Goal: Use online tool/utility: Use online tool/utility

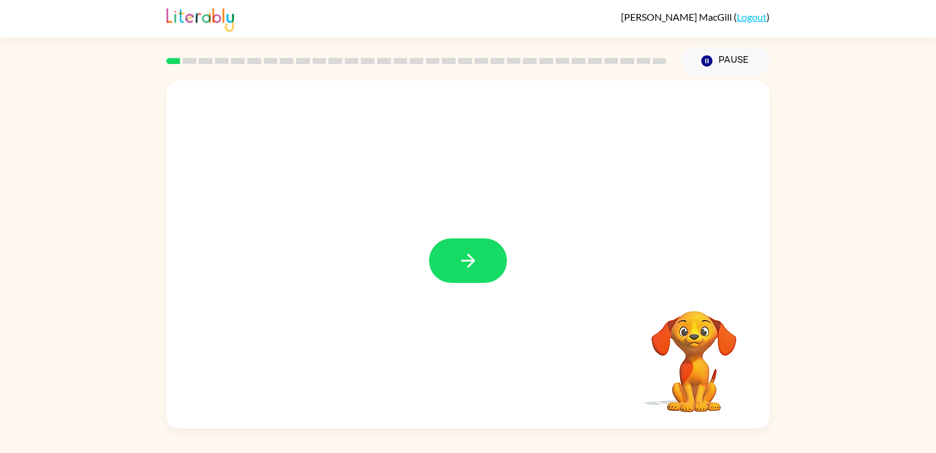
click at [472, 263] on icon "button" at bounding box center [468, 261] width 14 height 14
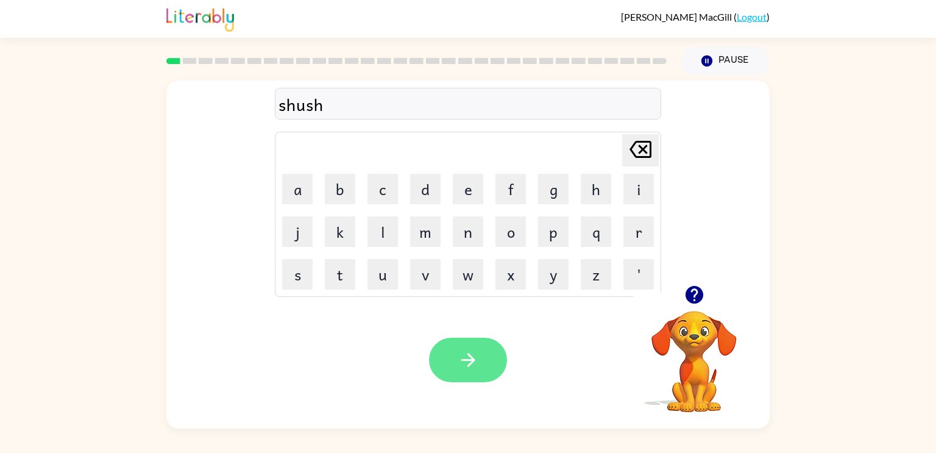
click at [474, 371] on icon "button" at bounding box center [468, 359] width 21 height 21
click at [478, 379] on button "button" at bounding box center [468, 360] width 78 height 44
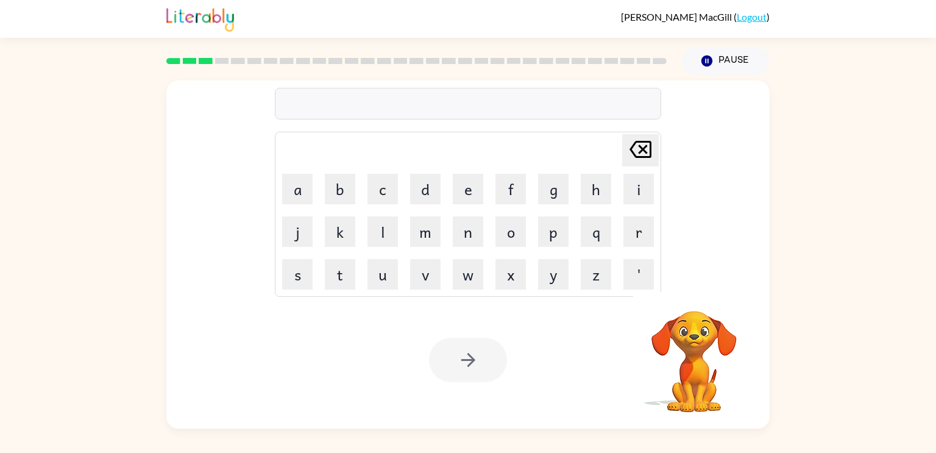
click at [393, 116] on div at bounding box center [468, 104] width 386 height 32
click at [385, 97] on div at bounding box center [468, 104] width 386 height 32
click at [386, 100] on div at bounding box center [468, 104] width 386 height 32
click at [386, 107] on div at bounding box center [468, 104] width 386 height 32
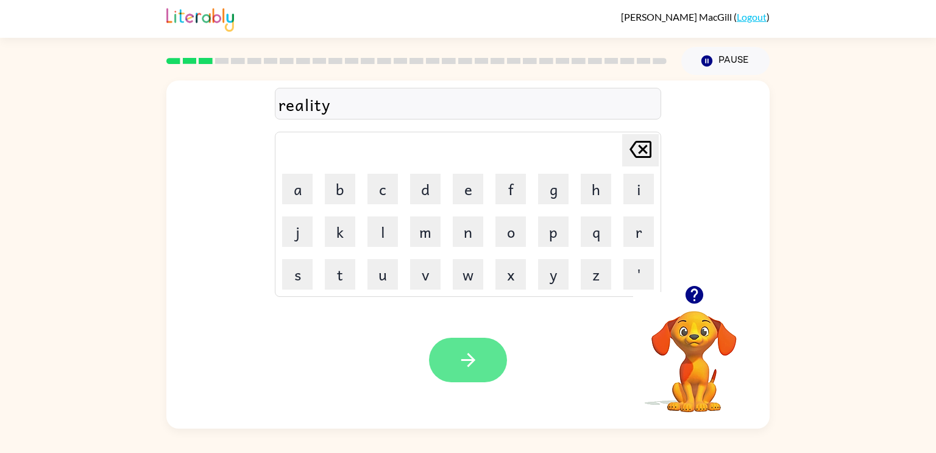
click at [450, 366] on button "button" at bounding box center [468, 360] width 78 height 44
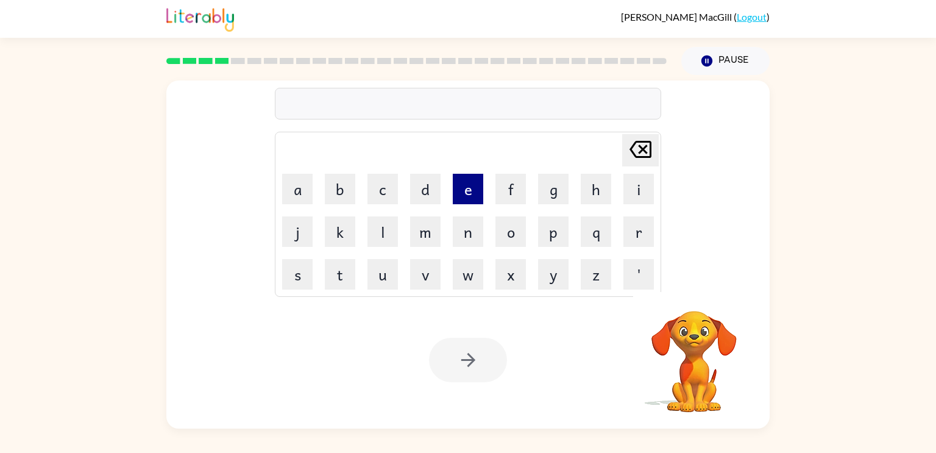
click at [466, 192] on button "e" at bounding box center [468, 189] width 30 height 30
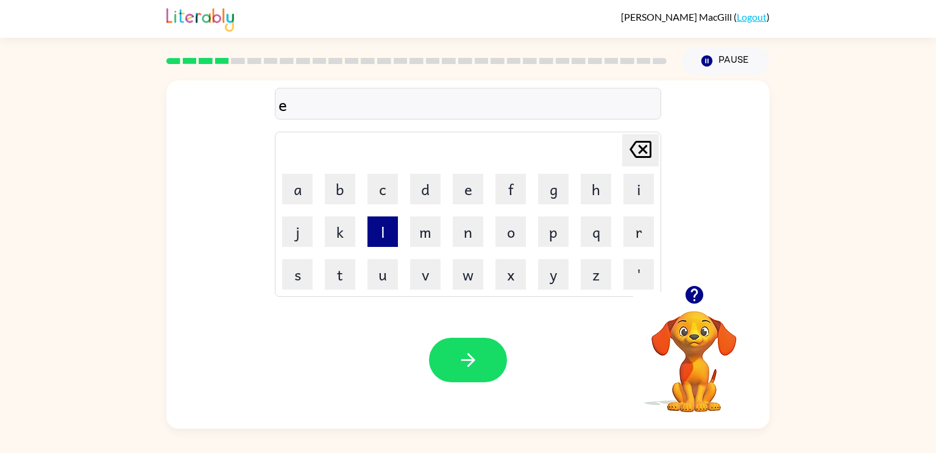
click at [379, 240] on button "l" at bounding box center [383, 231] width 30 height 30
click at [638, 178] on button "i" at bounding box center [639, 189] width 30 height 30
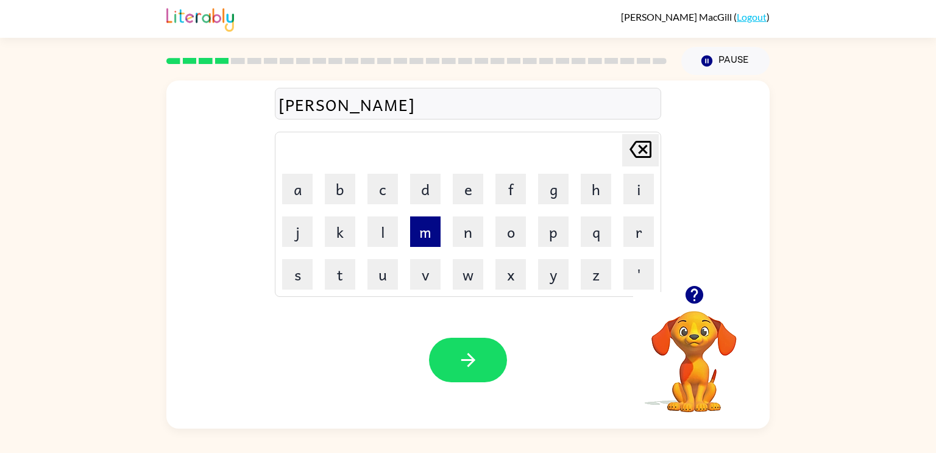
click at [418, 241] on button "m" at bounding box center [425, 231] width 30 height 30
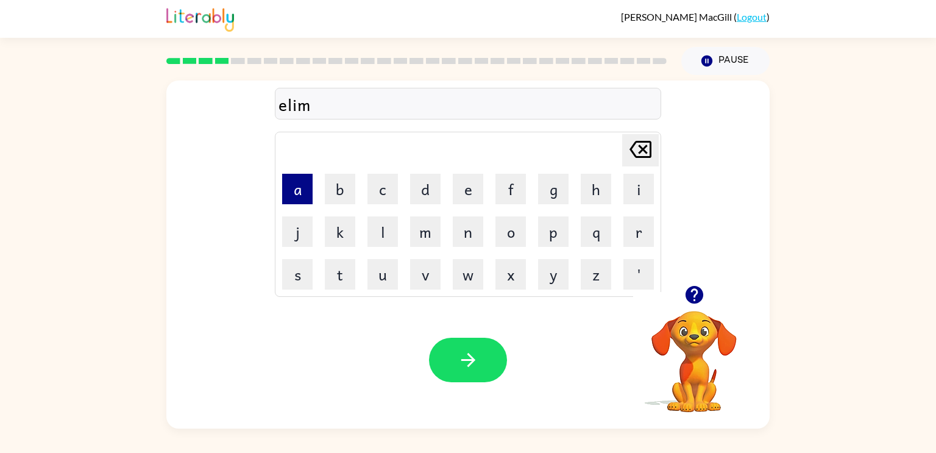
click at [299, 195] on button "a" at bounding box center [297, 189] width 30 height 30
click at [466, 232] on button "n" at bounding box center [468, 231] width 30 height 30
click at [294, 190] on button "a" at bounding box center [297, 189] width 30 height 30
click at [336, 282] on button "t" at bounding box center [340, 274] width 30 height 30
click at [472, 182] on button "e" at bounding box center [468, 189] width 30 height 30
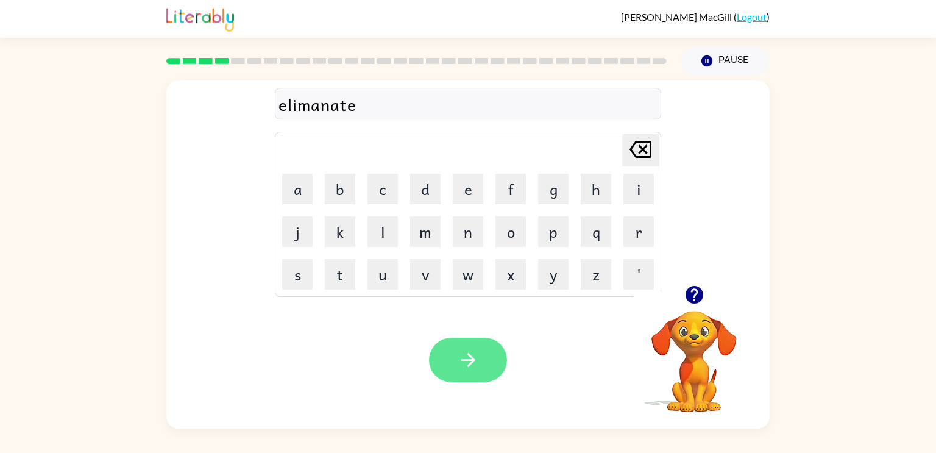
click at [467, 366] on icon "button" at bounding box center [468, 360] width 14 height 14
click at [323, 107] on div "duplacate" at bounding box center [468, 104] width 379 height 26
click at [312, 104] on div "duplacate" at bounding box center [468, 104] width 379 height 26
click at [322, 110] on div "duplacate" at bounding box center [468, 104] width 379 height 26
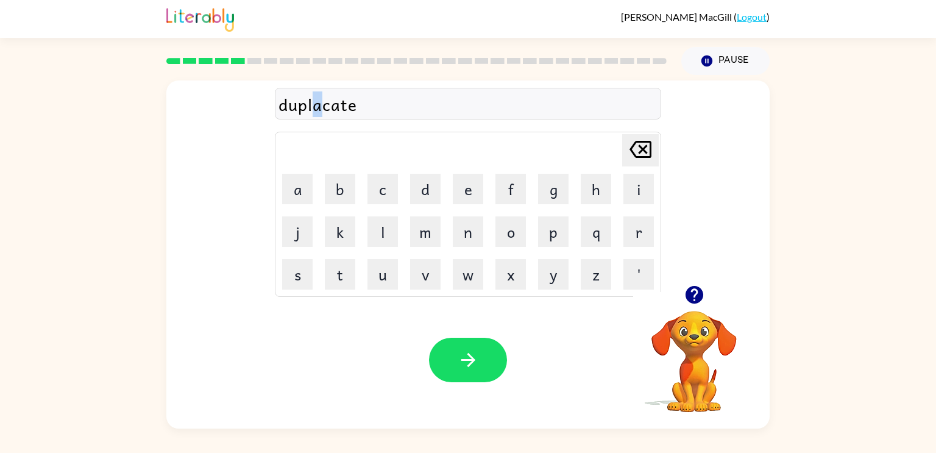
click at [315, 112] on div "duplacate" at bounding box center [468, 104] width 379 height 26
click at [638, 146] on icon at bounding box center [641, 149] width 22 height 17
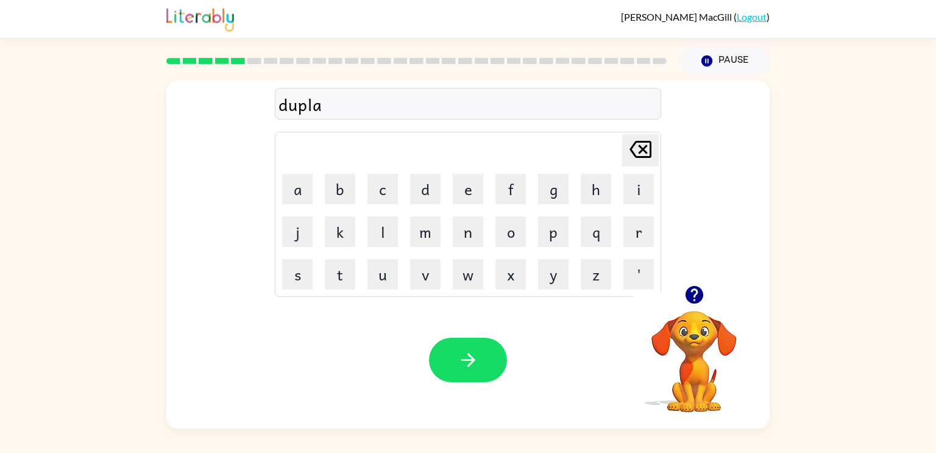
click at [638, 146] on icon at bounding box center [641, 149] width 22 height 17
type button "delete"
click at [454, 360] on button "button" at bounding box center [468, 360] width 78 height 44
click at [460, 352] on icon "button" at bounding box center [468, 359] width 21 height 21
click at [458, 360] on icon "button" at bounding box center [468, 359] width 21 height 21
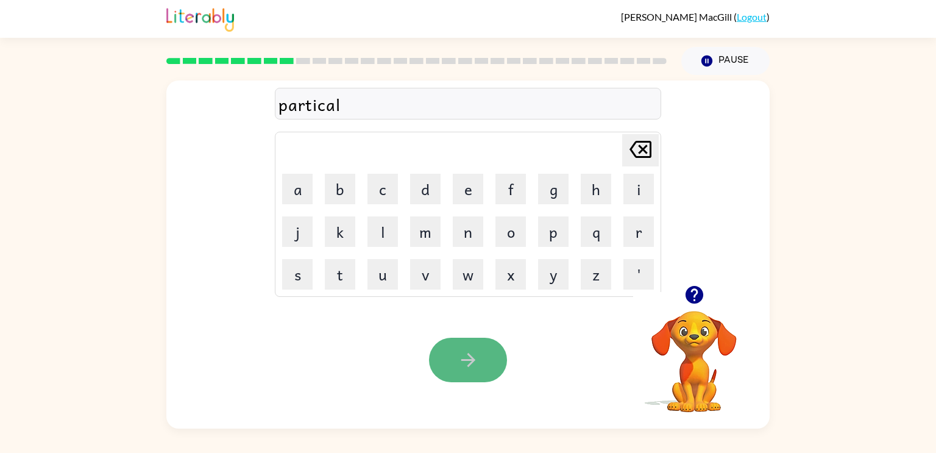
click at [472, 368] on icon "button" at bounding box center [468, 359] width 21 height 21
click at [480, 370] on button "button" at bounding box center [468, 360] width 78 height 44
click at [477, 368] on icon "button" at bounding box center [468, 359] width 21 height 21
click at [483, 341] on button "button" at bounding box center [468, 360] width 78 height 44
click at [468, 357] on icon "button" at bounding box center [468, 359] width 21 height 21
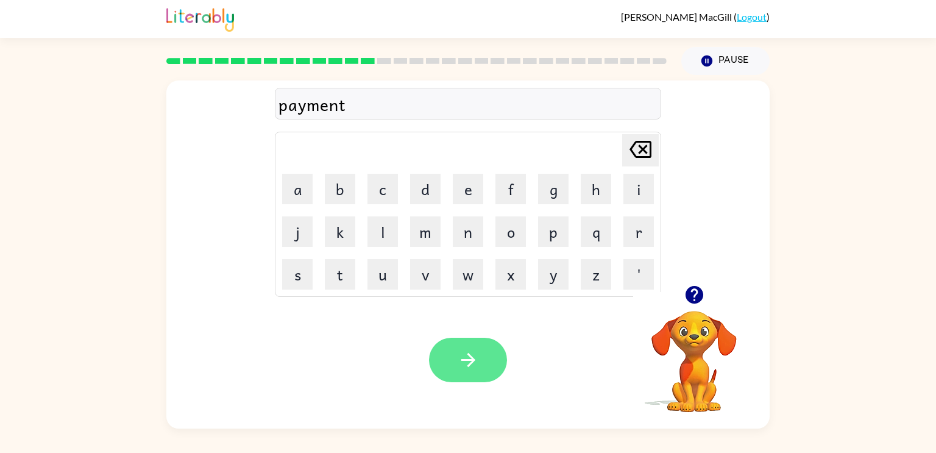
click at [464, 357] on icon "button" at bounding box center [468, 359] width 21 height 21
click at [445, 353] on button "button" at bounding box center [468, 360] width 78 height 44
click at [463, 368] on icon "button" at bounding box center [468, 359] width 21 height 21
click at [454, 358] on button "button" at bounding box center [468, 360] width 78 height 44
click at [322, 110] on div "spinning" at bounding box center [468, 104] width 379 height 26
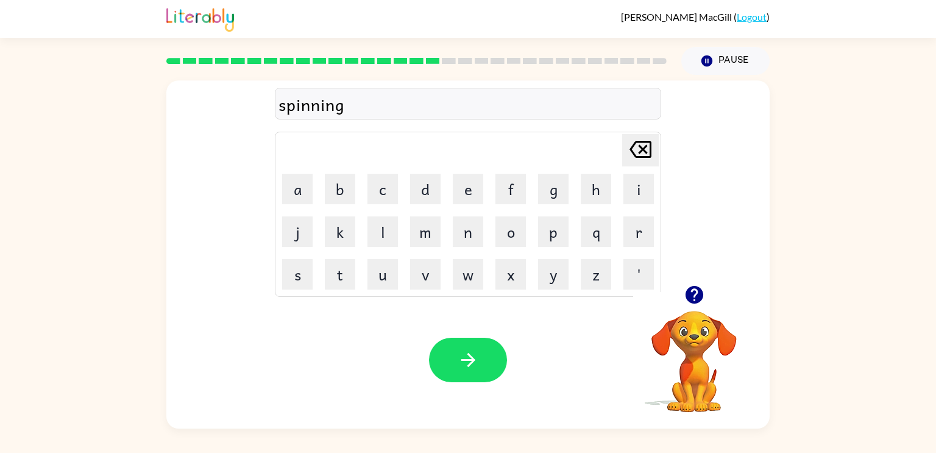
click at [322, 110] on div "spinning" at bounding box center [468, 104] width 379 height 26
click at [320, 110] on div "spinning" at bounding box center [468, 104] width 379 height 26
click at [634, 141] on icon "[PERSON_NAME] last character input" at bounding box center [640, 149] width 29 height 29
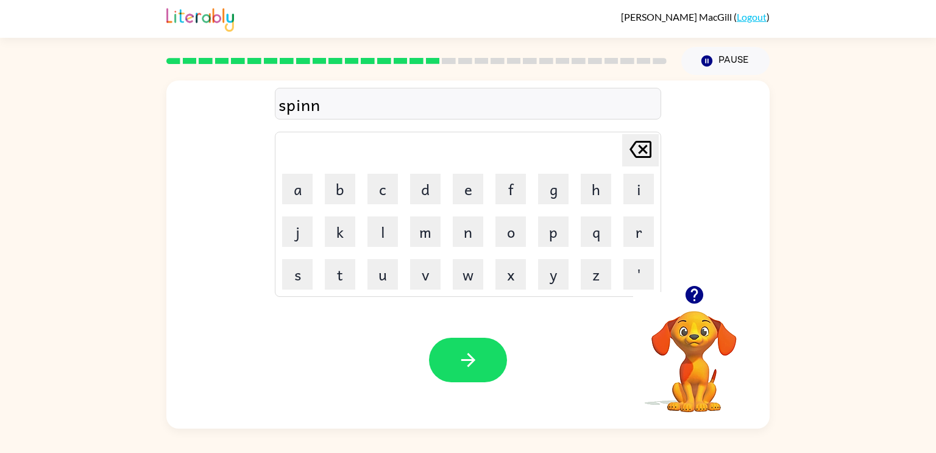
click at [634, 141] on icon "[PERSON_NAME] last character input" at bounding box center [640, 149] width 29 height 29
type button "delete"
click at [466, 373] on button "button" at bounding box center [468, 360] width 78 height 44
click at [472, 365] on icon "button" at bounding box center [468, 359] width 21 height 21
click at [455, 361] on button "button" at bounding box center [468, 360] width 78 height 44
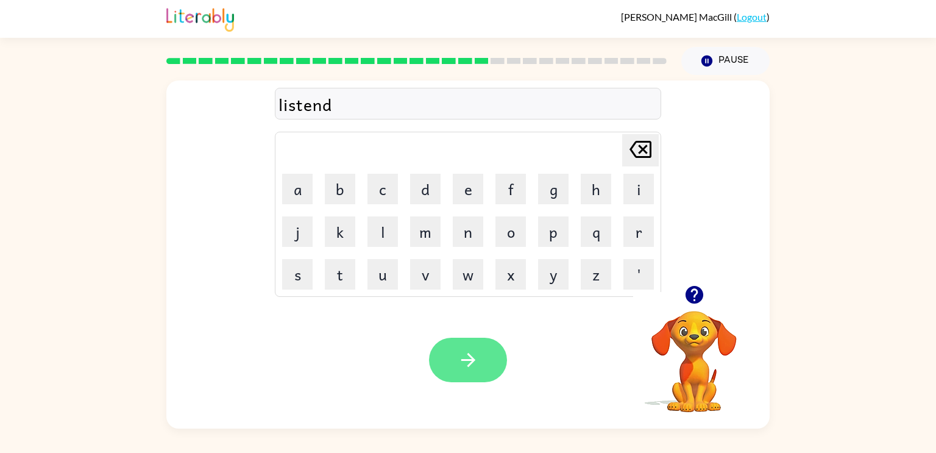
click at [487, 363] on button "button" at bounding box center [468, 360] width 78 height 44
click at [465, 370] on icon "button" at bounding box center [468, 359] width 21 height 21
click at [479, 366] on button "button" at bounding box center [468, 360] width 78 height 44
click at [452, 375] on button "button" at bounding box center [468, 360] width 78 height 44
click at [454, 355] on button "button" at bounding box center [468, 360] width 78 height 44
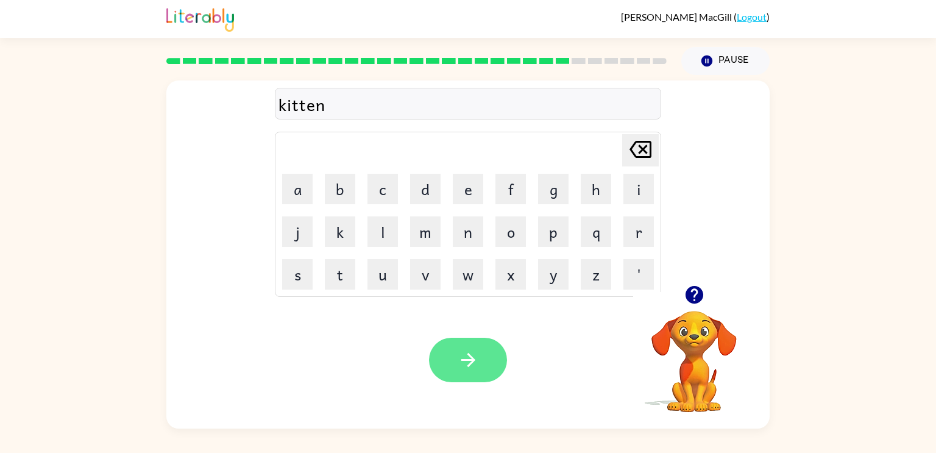
click at [464, 367] on icon "button" at bounding box center [468, 359] width 21 height 21
click at [469, 359] on icon "button" at bounding box center [468, 360] width 14 height 14
click at [445, 362] on button "button" at bounding box center [468, 360] width 78 height 44
click at [468, 355] on icon "button" at bounding box center [468, 360] width 14 height 14
click at [455, 375] on button "button" at bounding box center [468, 360] width 78 height 44
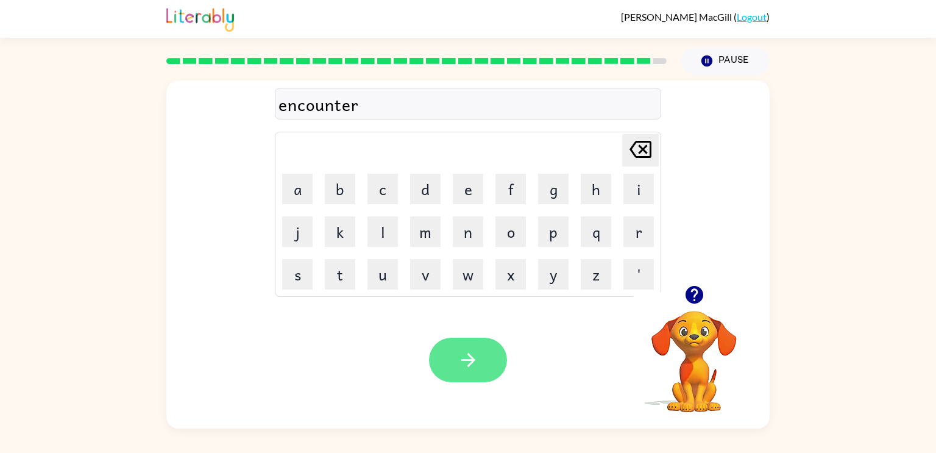
click at [480, 380] on button "button" at bounding box center [468, 360] width 78 height 44
